Goal: Information Seeking & Learning: Check status

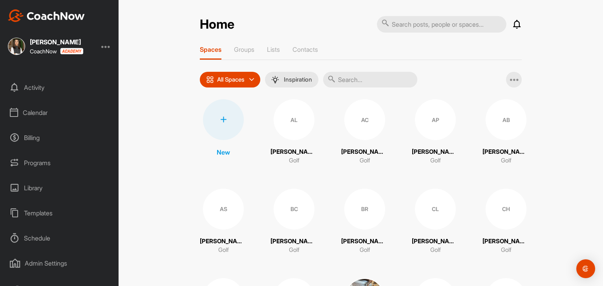
scroll to position [77, 0]
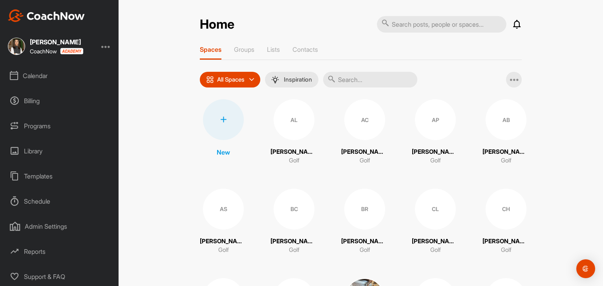
click at [38, 254] on div "Reports" at bounding box center [59, 252] width 111 height 20
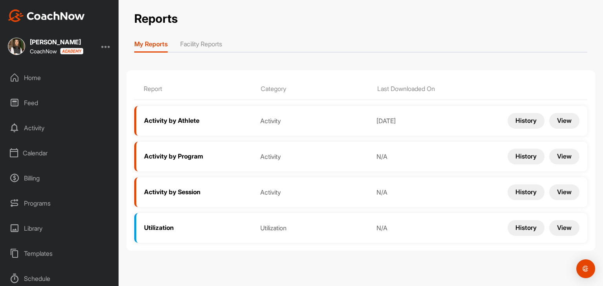
click at [218, 47] on li "Facility Reports" at bounding box center [201, 45] width 42 height 13
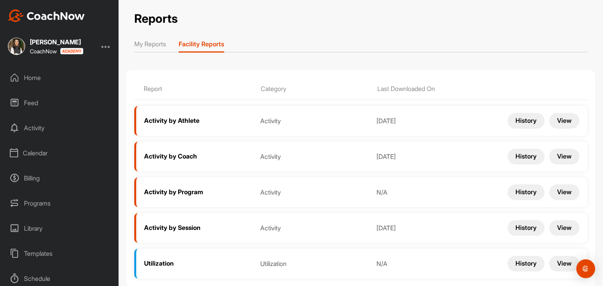
click at [564, 155] on button "View" at bounding box center [564, 157] width 30 height 16
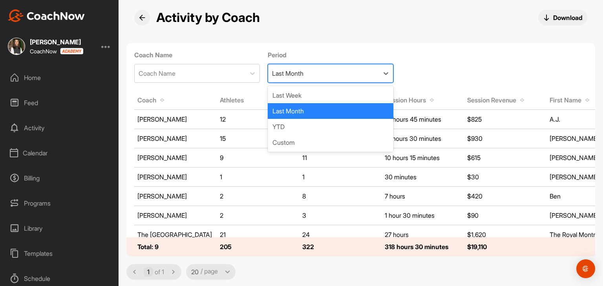
click at [327, 79] on div "Last Month" at bounding box center [323, 73] width 111 height 18
click at [311, 132] on div "YTD" at bounding box center [331, 127] width 126 height 16
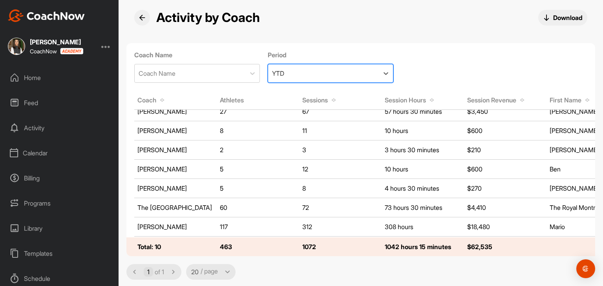
scroll to position [69, 0]
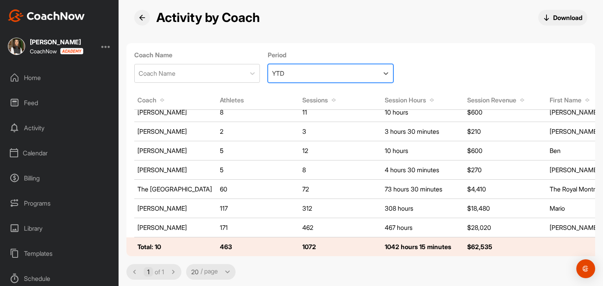
click at [35, 156] on div "Calendar" at bounding box center [59, 153] width 111 height 20
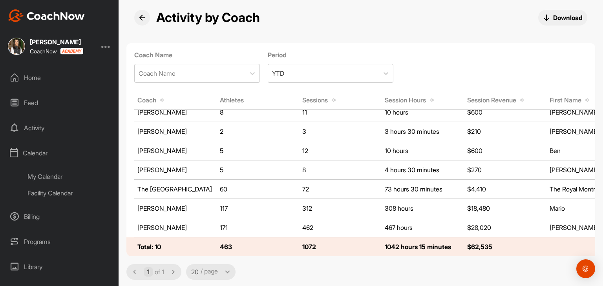
click at [48, 174] on div "My Calendar" at bounding box center [68, 176] width 93 height 16
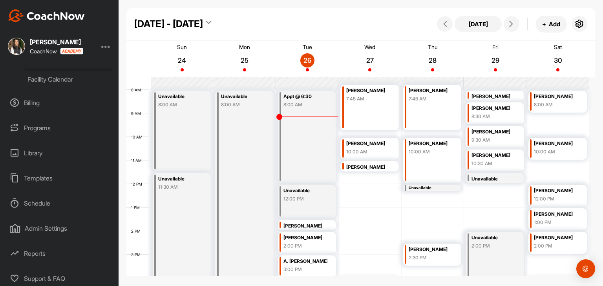
scroll to position [116, 0]
click at [38, 249] on div "Reports" at bounding box center [59, 252] width 111 height 20
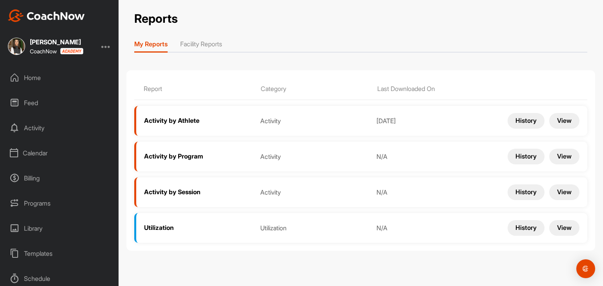
click at [201, 48] on li "Facility Reports" at bounding box center [201, 45] width 42 height 13
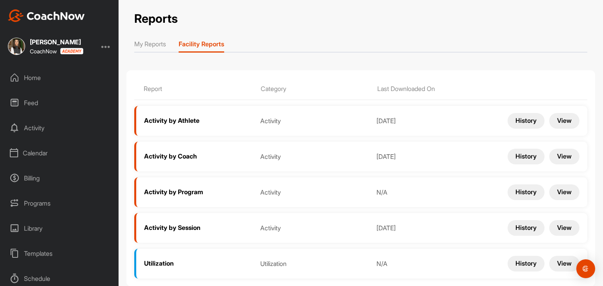
click at [553, 156] on button "View" at bounding box center [564, 157] width 30 height 16
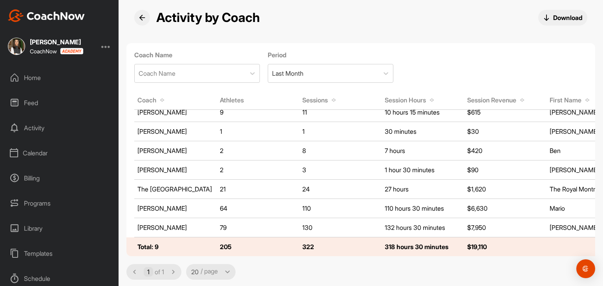
scroll to position [50, 0]
click at [314, 79] on div "Last Month" at bounding box center [323, 73] width 111 height 18
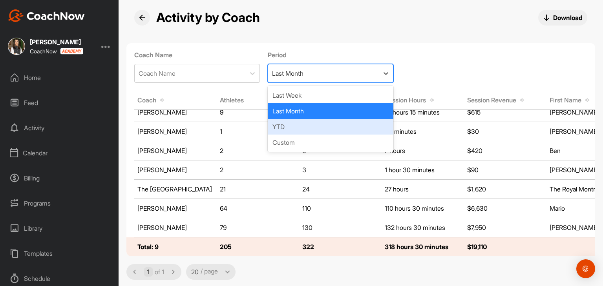
click at [295, 129] on div "YTD" at bounding box center [331, 127] width 126 height 16
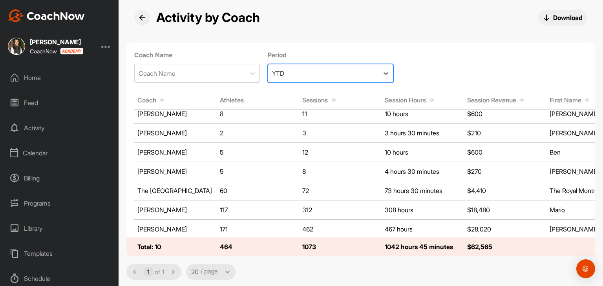
scroll to position [69, 0]
